Goal: Find contact information: Find contact information

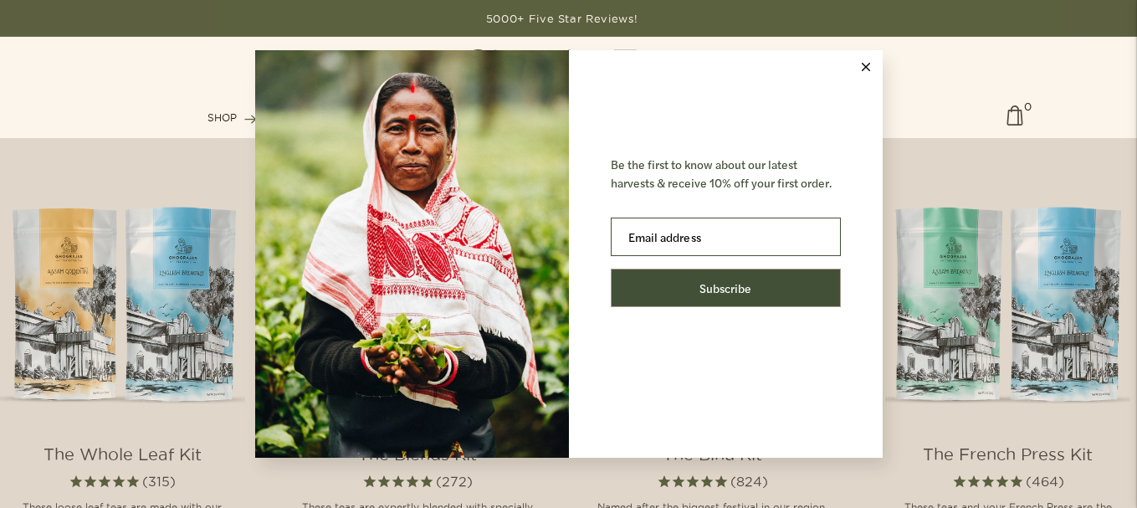
scroll to position [3096, 0]
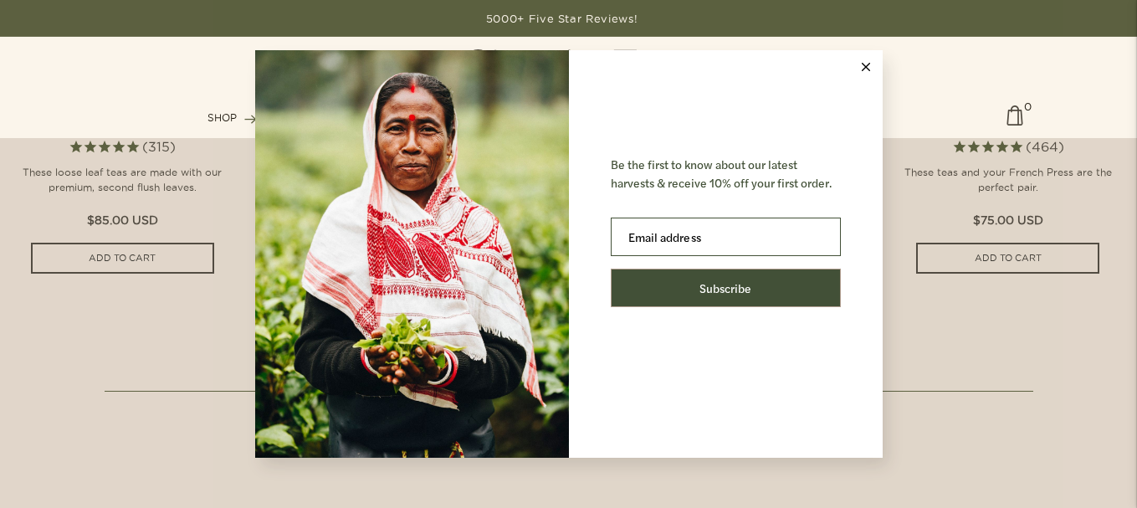
click at [868, 70] on line at bounding box center [866, 68] width 8 height 8
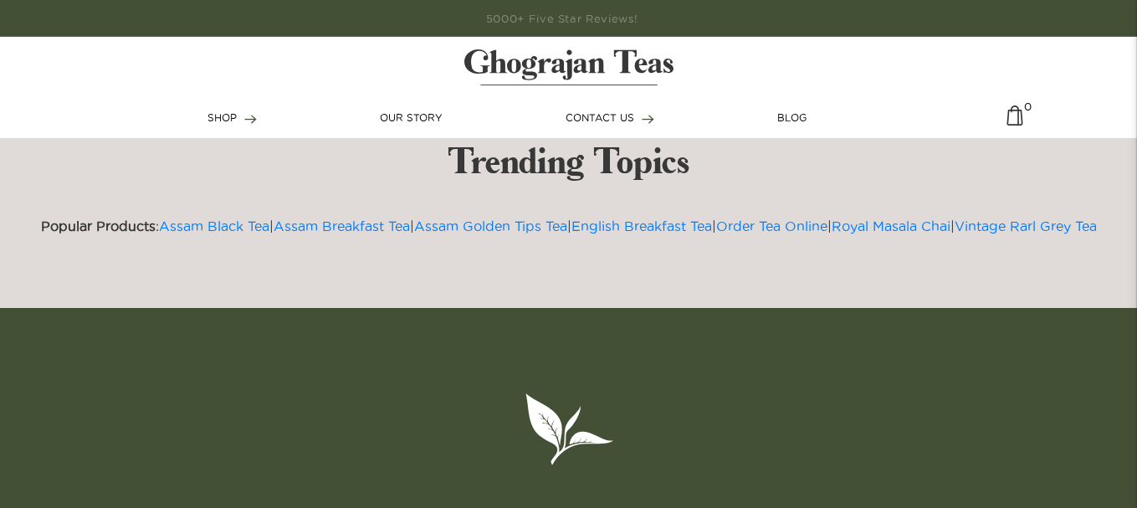
scroll to position [4330, 0]
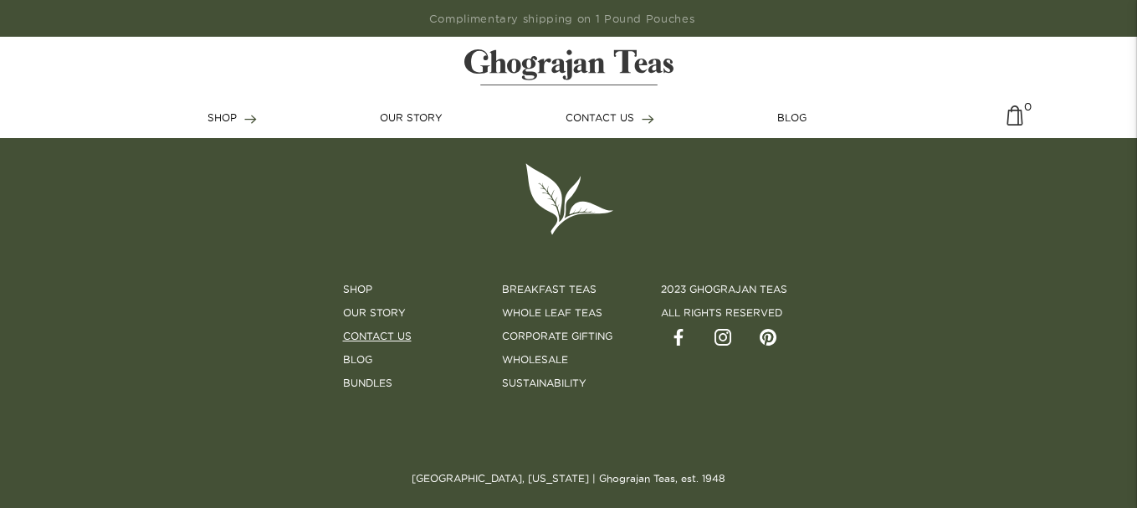
click at [387, 334] on link "Contact Us" at bounding box center [377, 336] width 69 height 15
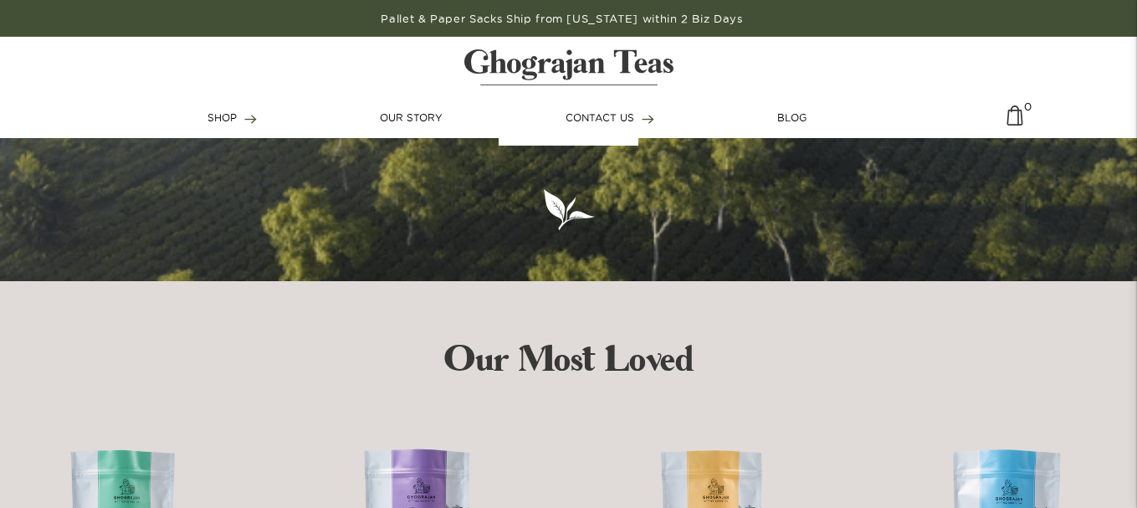
scroll to position [0, 0]
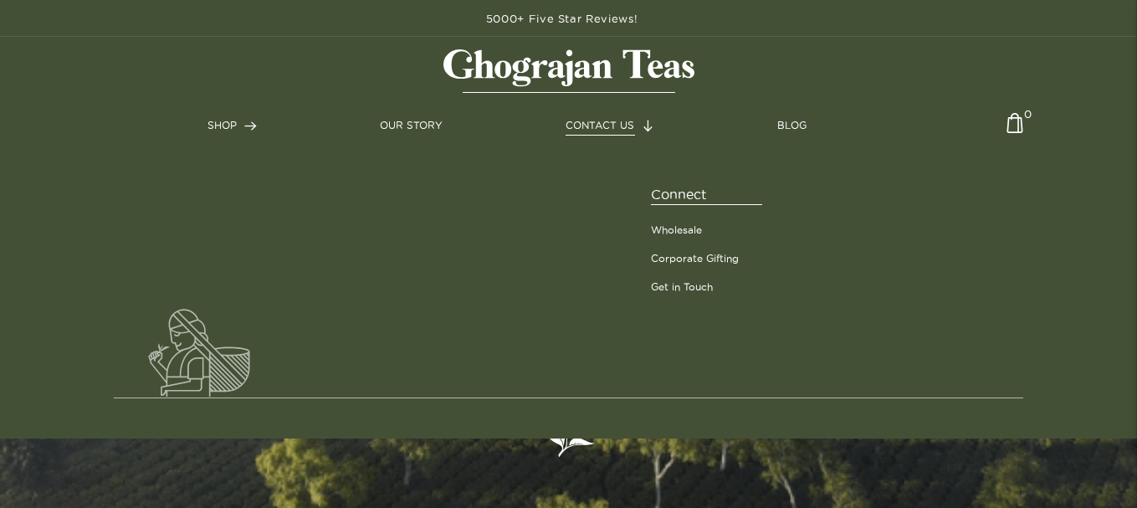
click at [584, 132] on link "CONTACT US" at bounding box center [610, 125] width 89 height 15
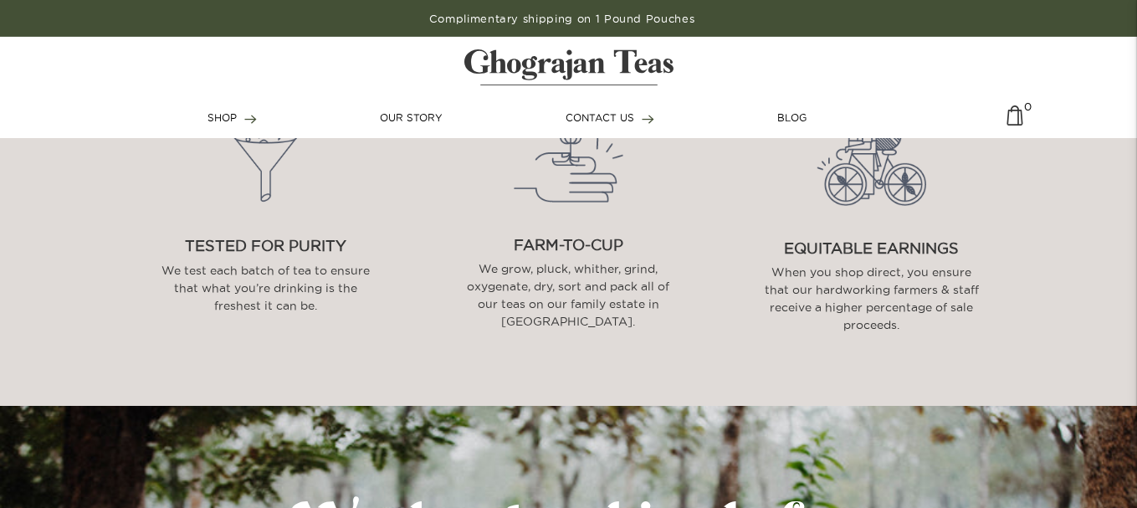
scroll to position [1401, 0]
